Goal: Navigation & Orientation: Find specific page/section

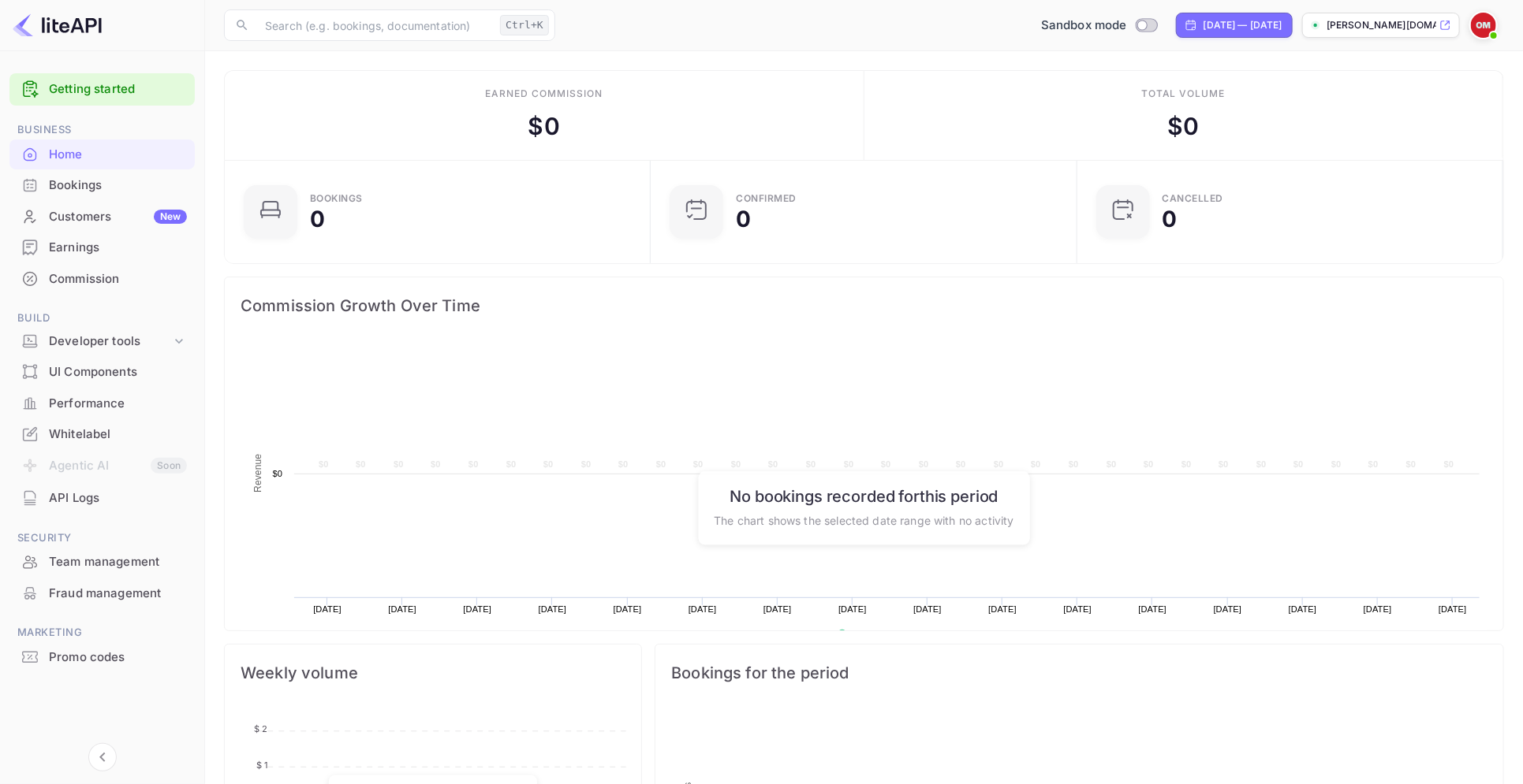
scroll to position [239, 401]
click at [93, 175] on div "Bookings" at bounding box center [102, 185] width 186 height 31
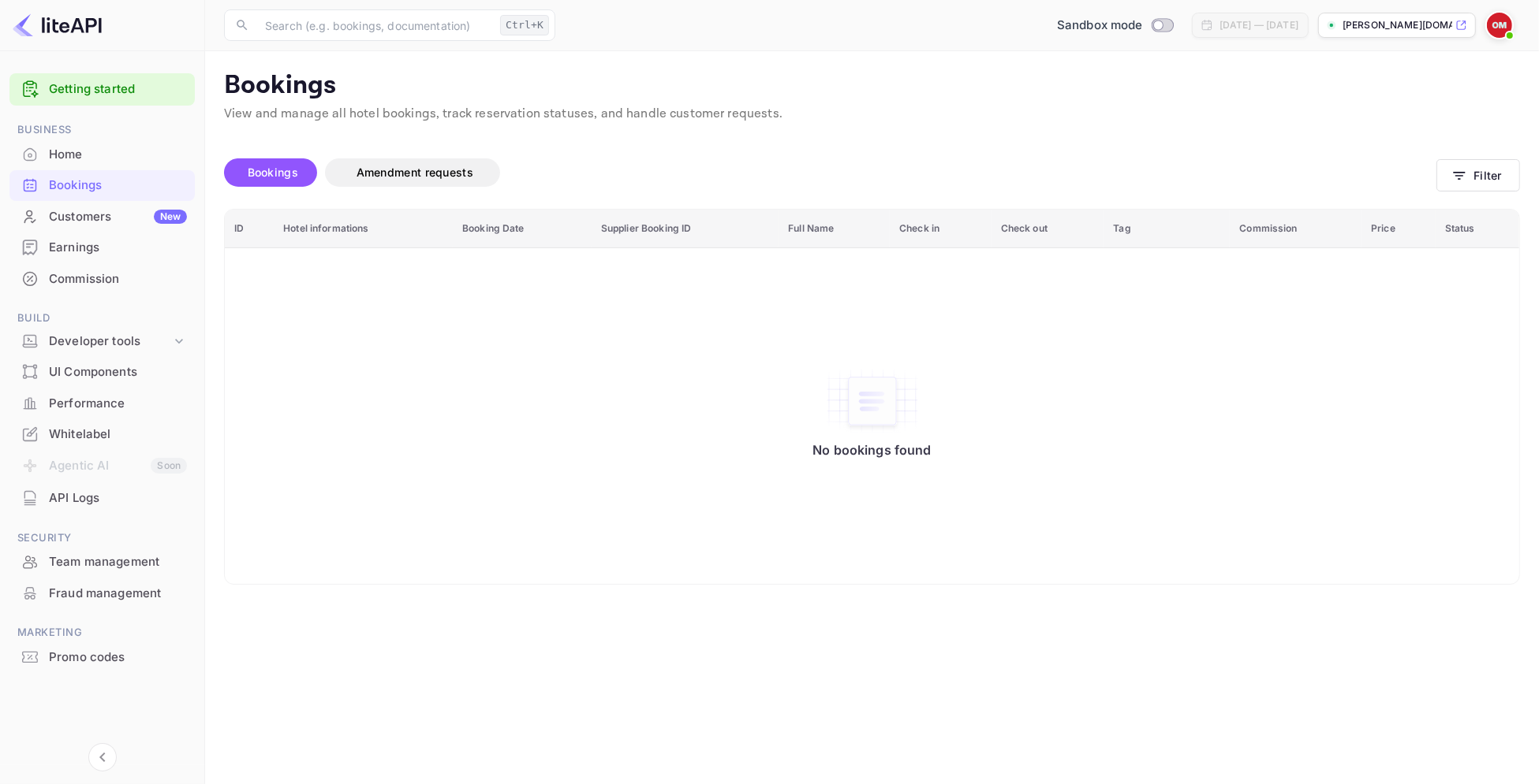
click at [92, 209] on div "Customers New" at bounding box center [118, 216] width 138 height 18
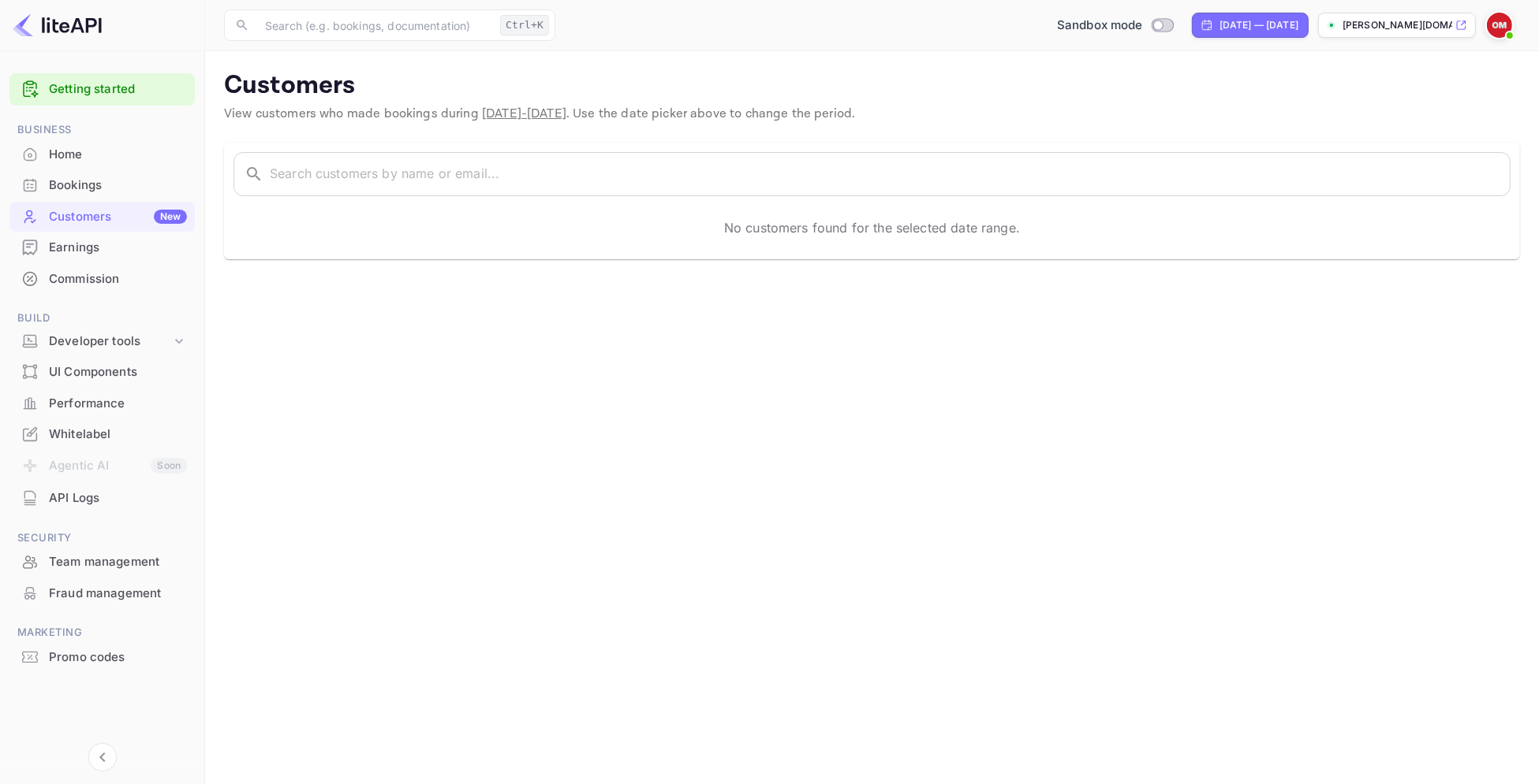
click at [81, 244] on div "Earnings" at bounding box center [118, 247] width 138 height 18
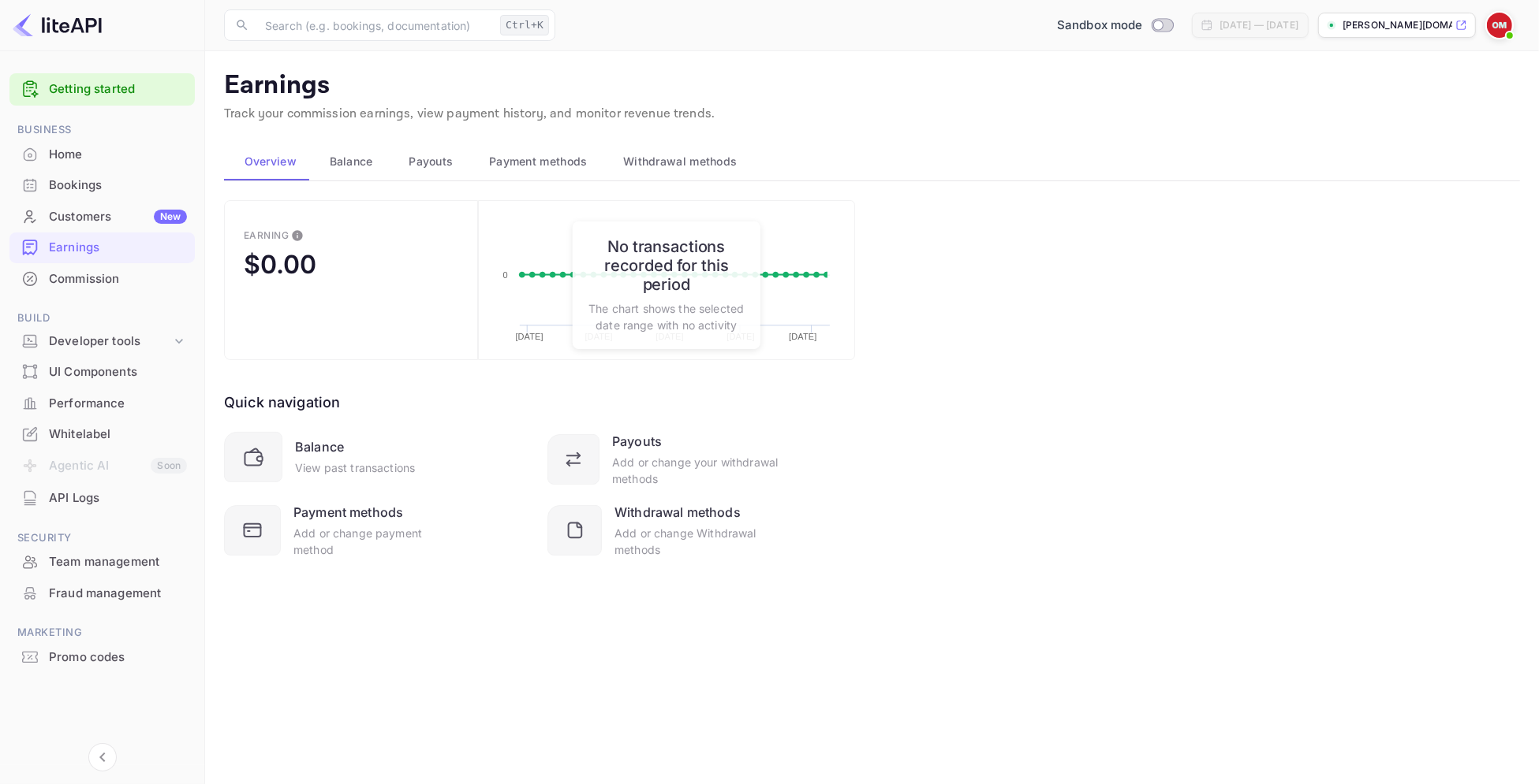
click at [98, 273] on div "Commission" at bounding box center [118, 279] width 138 height 18
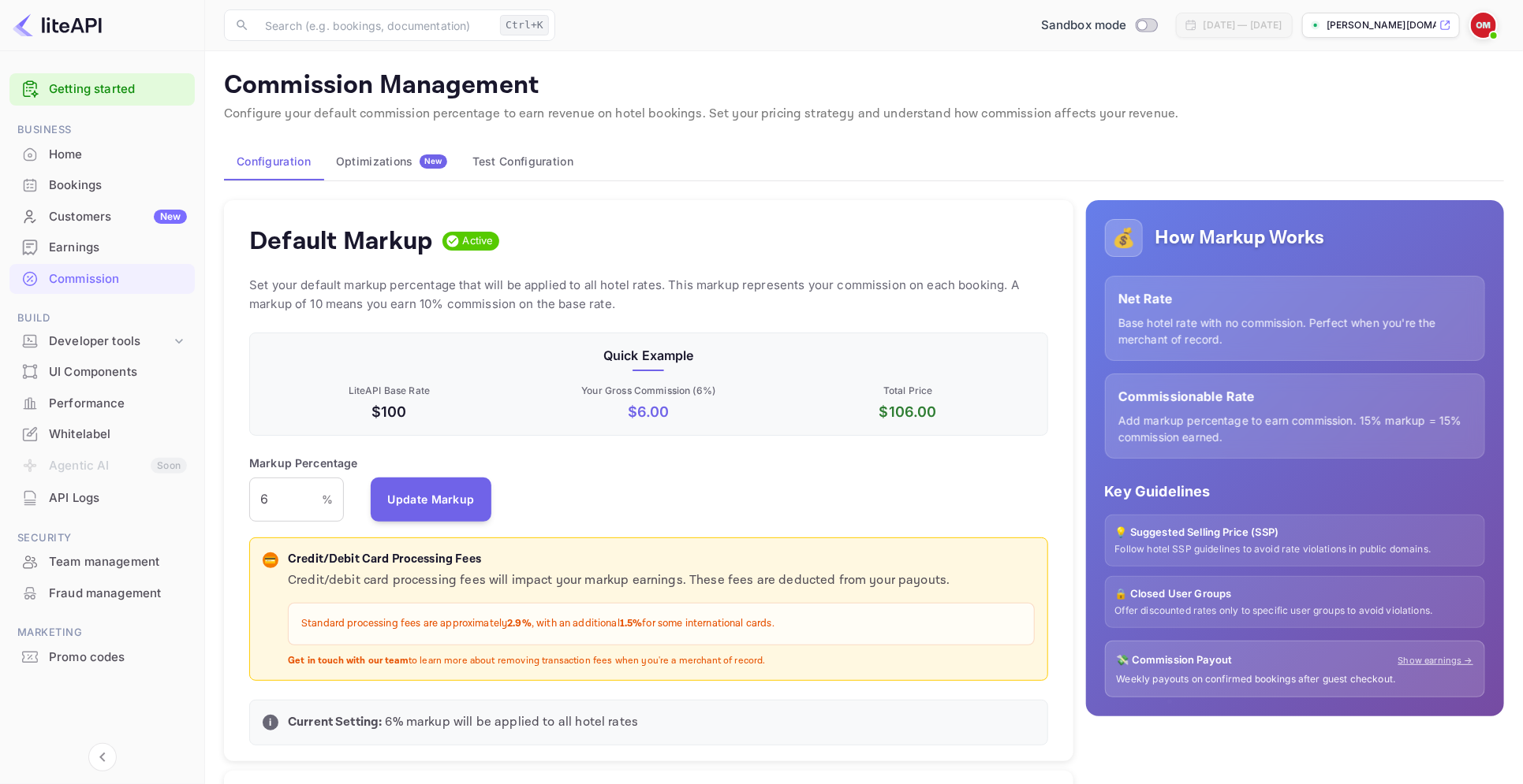
scroll to position [264, 783]
click at [94, 323] on span "Build" at bounding box center [102, 319] width 186 height 18
click at [92, 337] on div "Developer tools" at bounding box center [110, 341] width 122 height 18
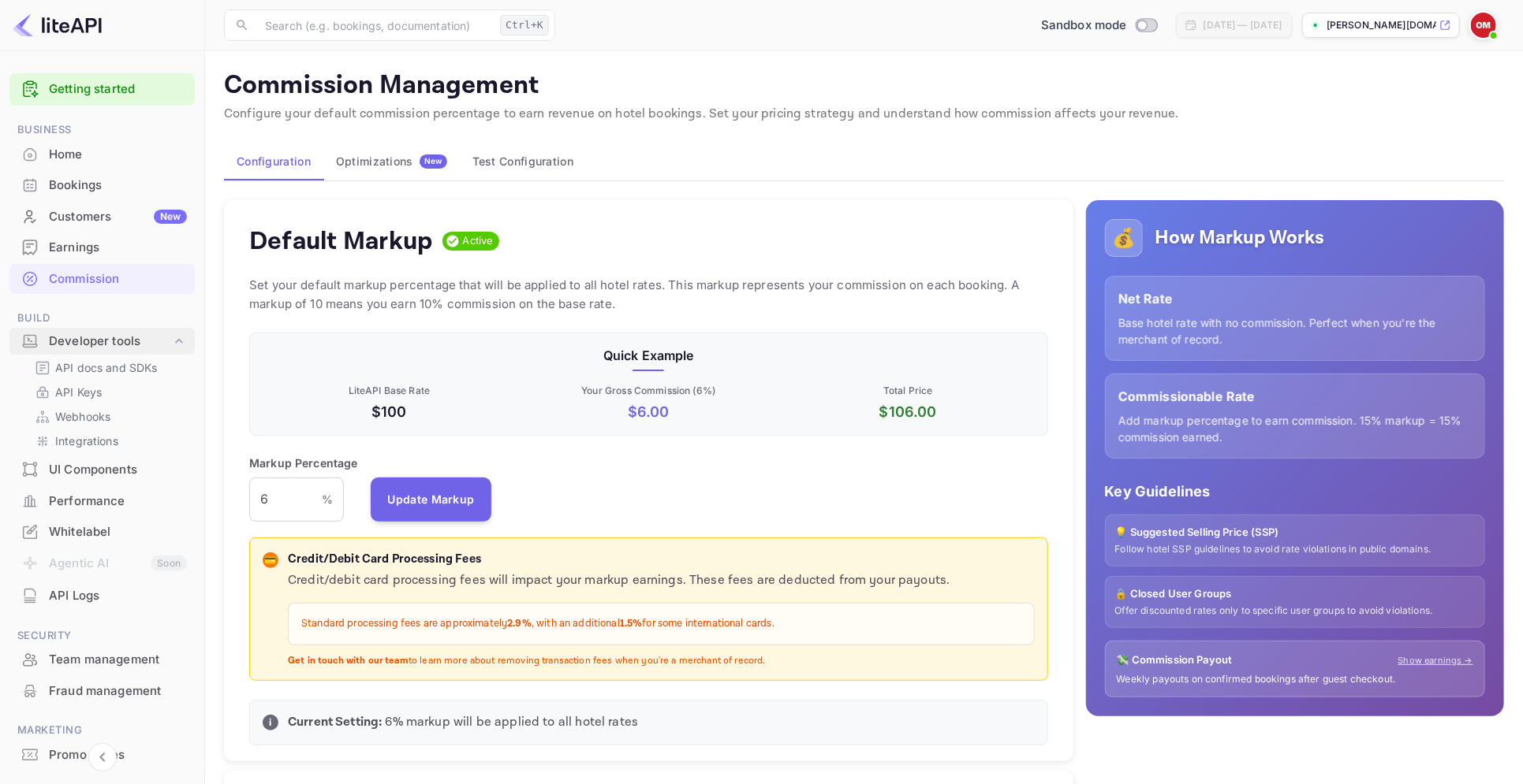
click at [180, 336] on icon at bounding box center [179, 341] width 16 height 16
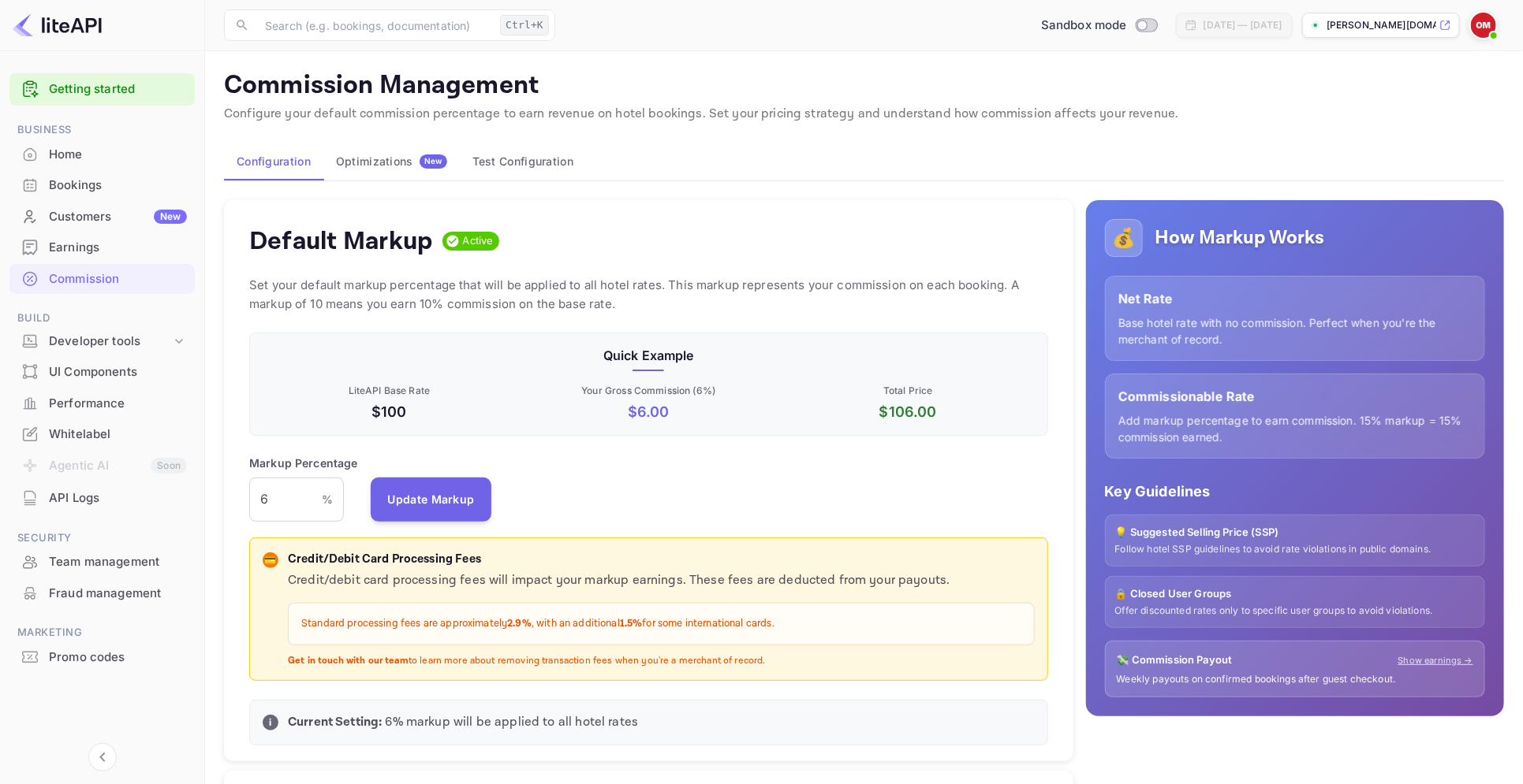
click at [140, 436] on div "Whitelabel" at bounding box center [118, 435] width 138 height 18
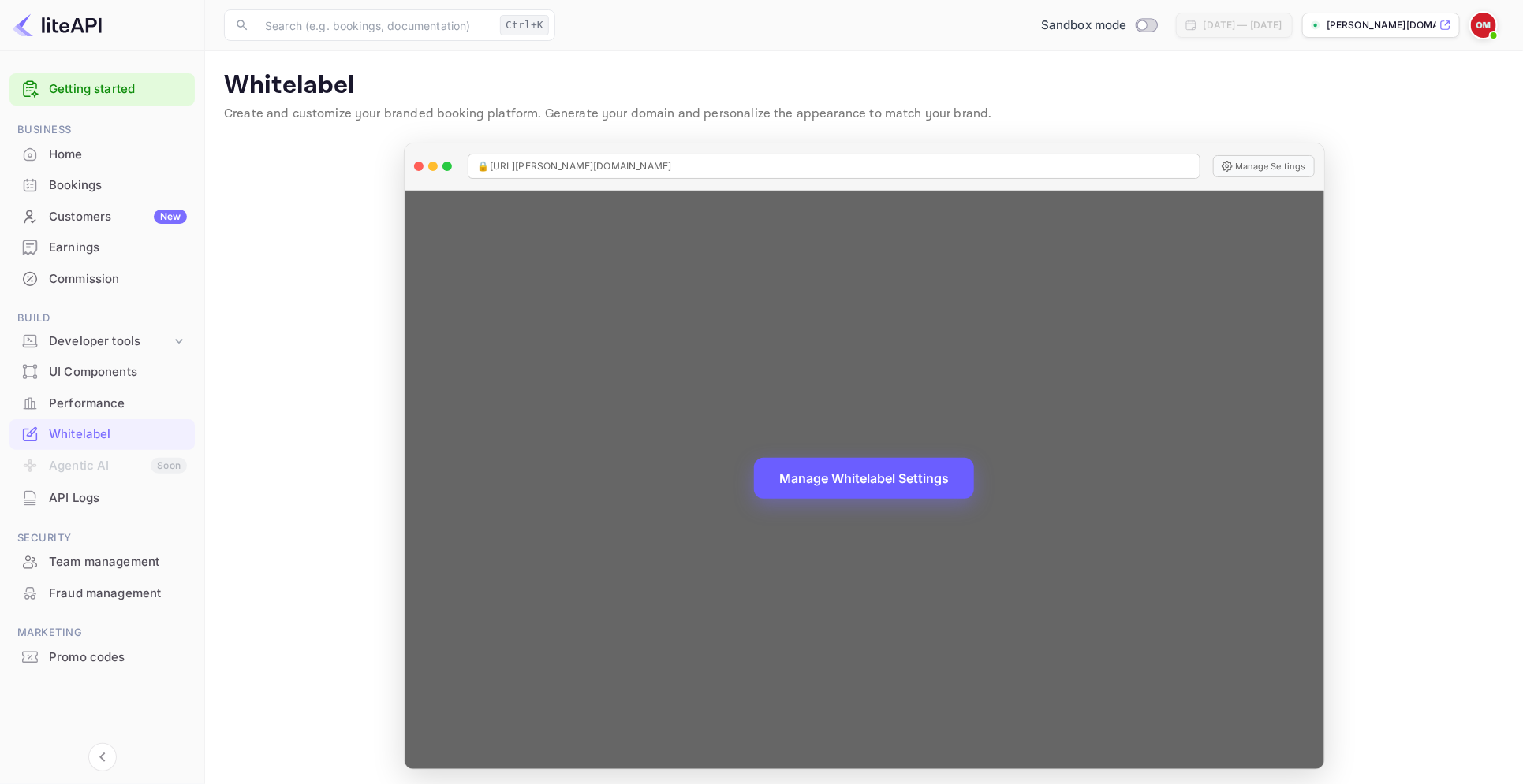
click at [841, 480] on button "Manage Whitelabel Settings" at bounding box center [864, 478] width 220 height 41
click at [844, 473] on button "Manage Whitelabel Settings" at bounding box center [864, 478] width 220 height 41
click at [833, 461] on button "Manage Whitelabel Settings" at bounding box center [864, 478] width 220 height 41
click at [857, 477] on button "Manage Whitelabel Settings" at bounding box center [864, 478] width 220 height 41
click at [851, 477] on button "Manage Whitelabel Settings" at bounding box center [864, 478] width 220 height 41
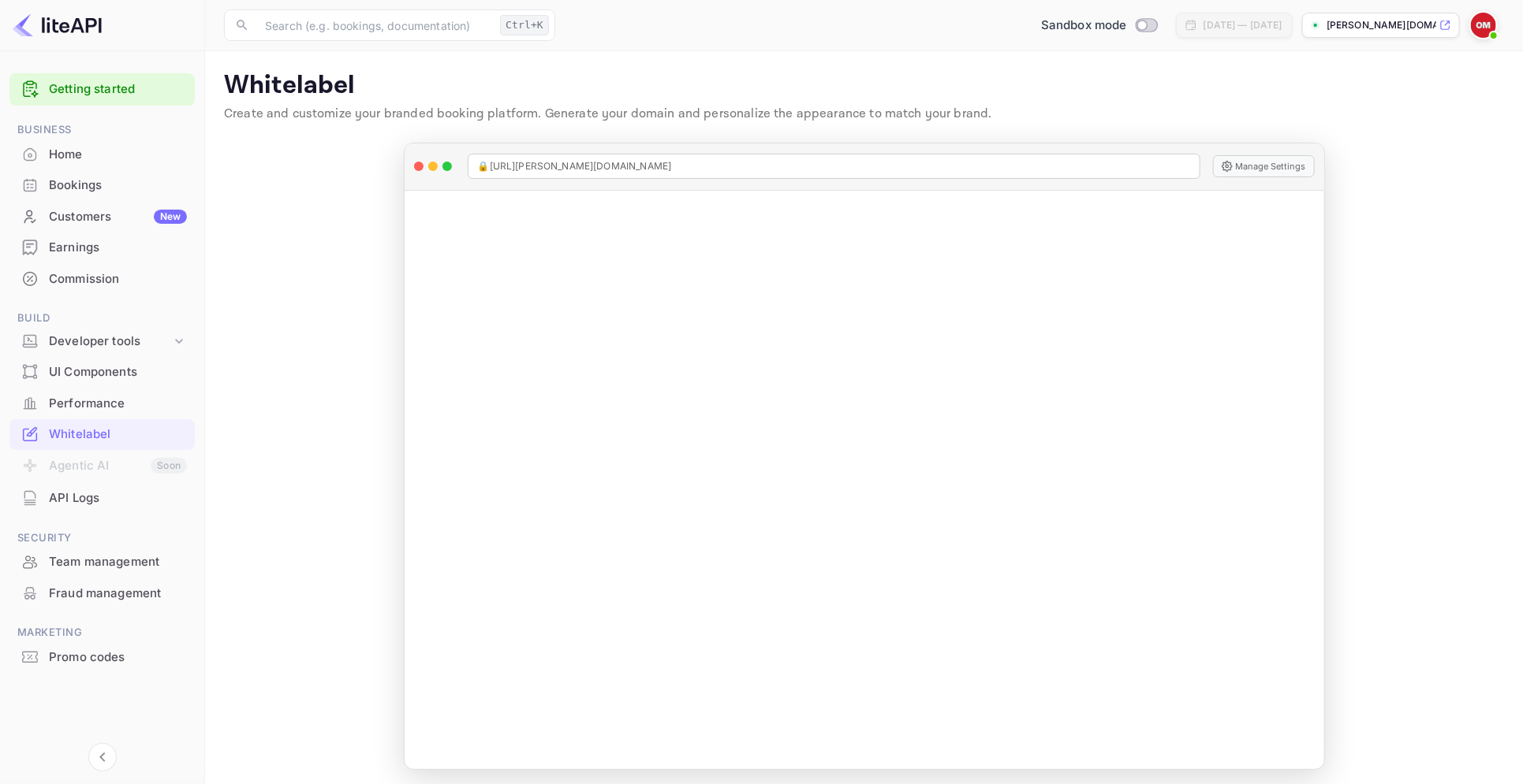
click at [1395, 15] on div "[PERSON_NAME][DOMAIN_NAME]..." at bounding box center [1380, 25] width 158 height 26
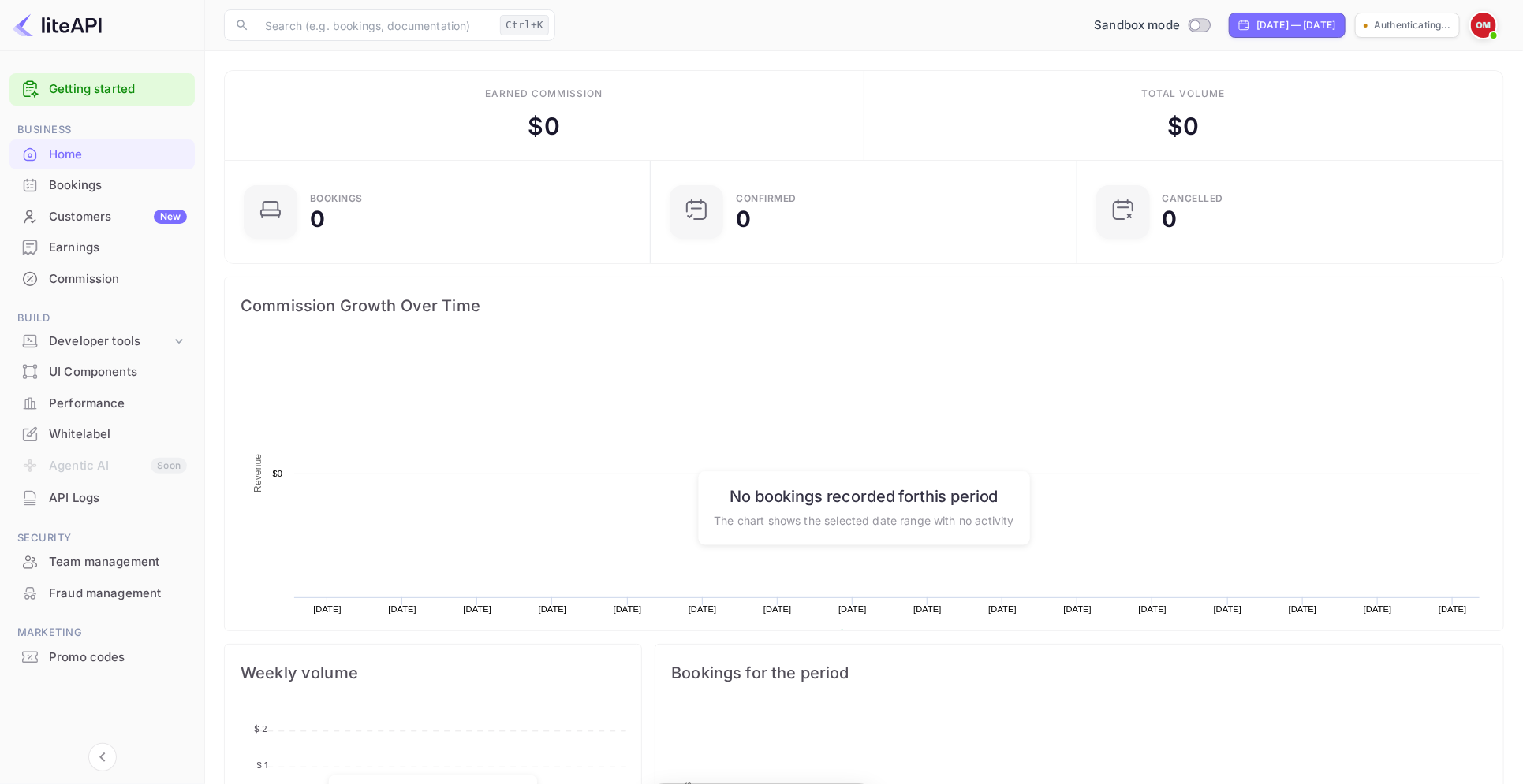
scroll to position [239, 401]
